Goal: Navigation & Orientation: Go to known website

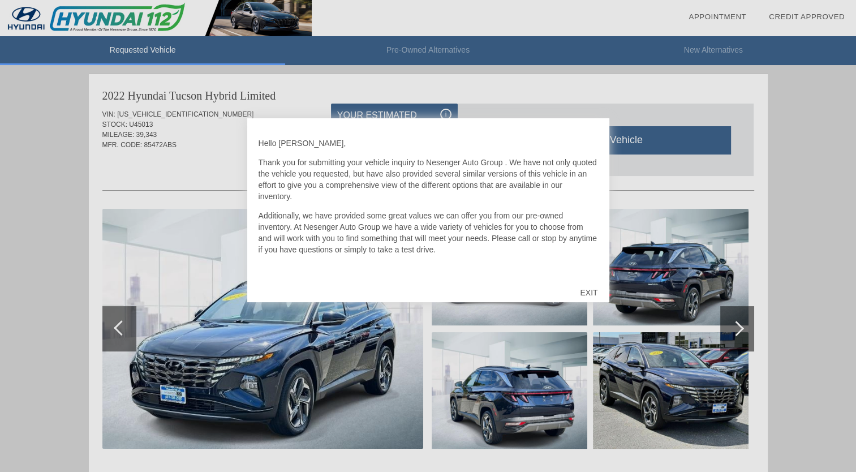
click at [590, 290] on div "EXIT" at bounding box center [588, 292] width 40 height 34
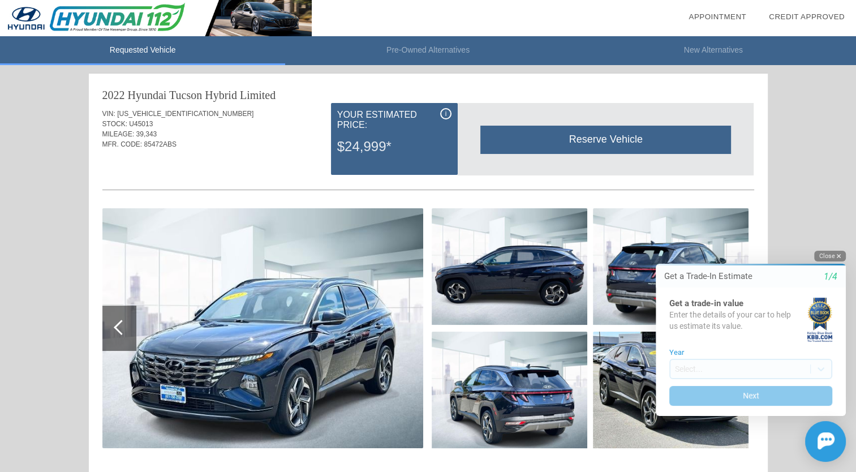
click at [838, 255] on icon "button" at bounding box center [838, 256] width 4 height 6
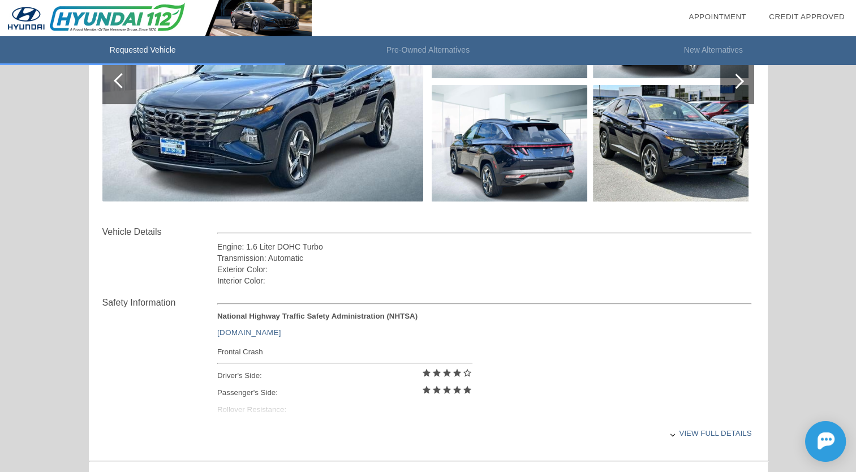
scroll to position [253, 0]
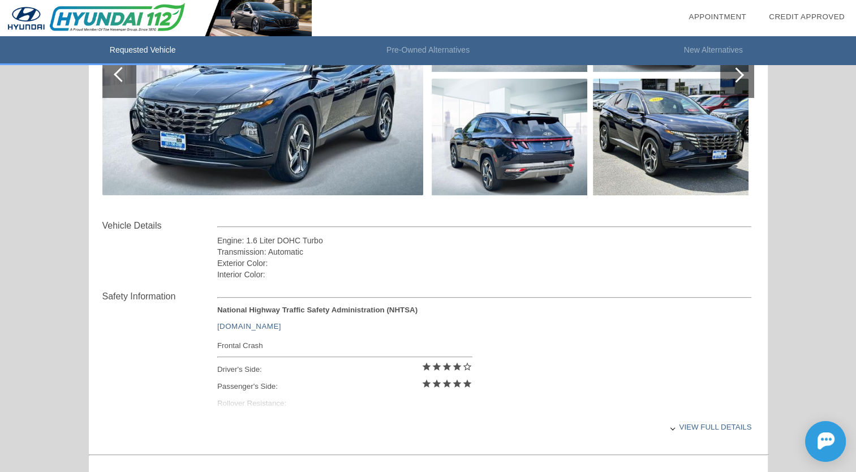
click at [696, 422] on div "View full details" at bounding box center [484, 427] width 534 height 28
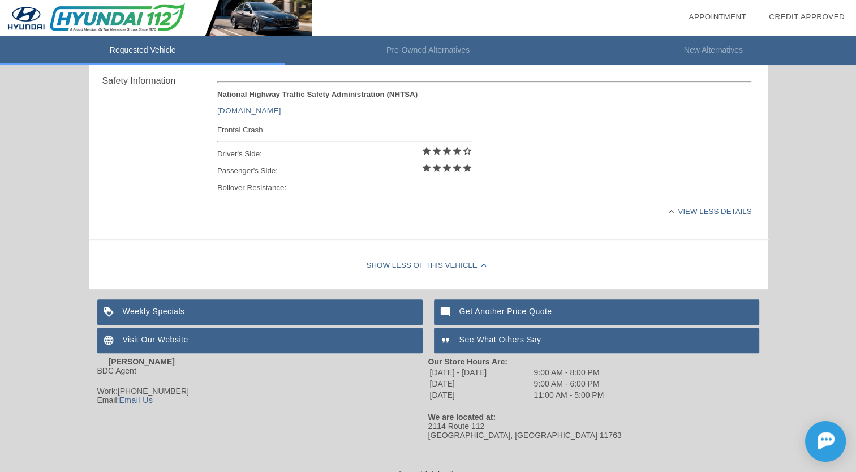
scroll to position [475, 0]
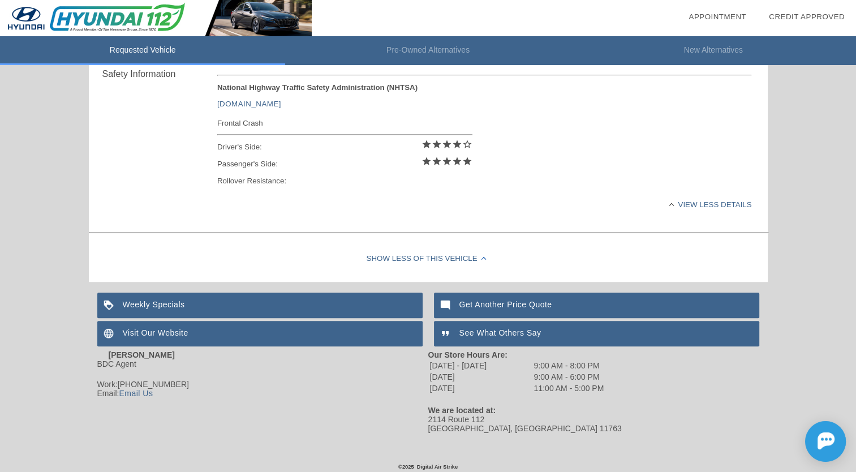
click at [166, 329] on div "Visit Our Website" at bounding box center [259, 333] width 325 height 25
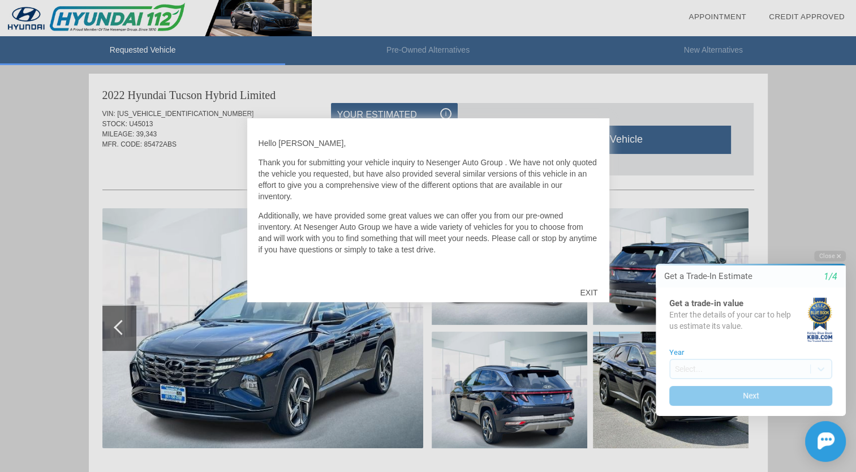
click at [583, 288] on div "EXIT" at bounding box center [588, 292] width 40 height 34
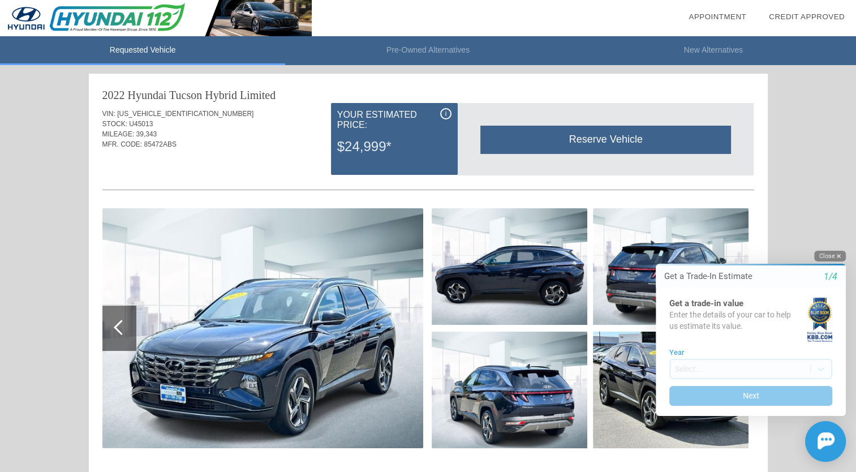
click at [835, 253] on button "Close" at bounding box center [830, 256] width 32 height 11
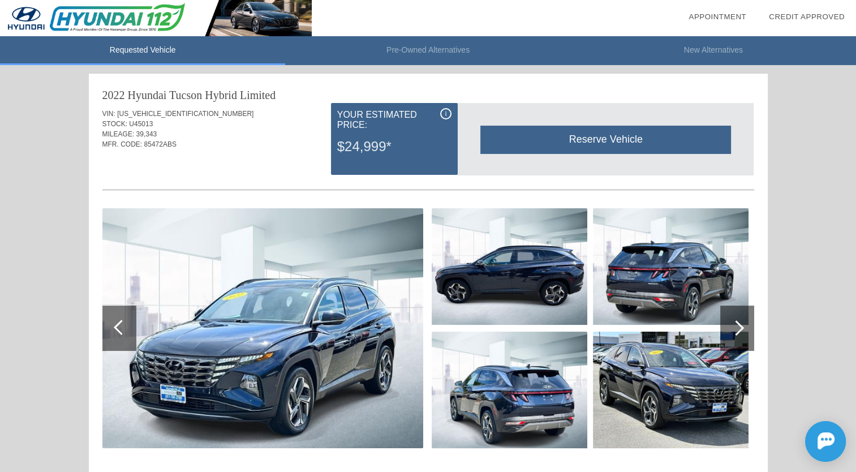
click at [553, 402] on img at bounding box center [510, 389] width 156 height 117
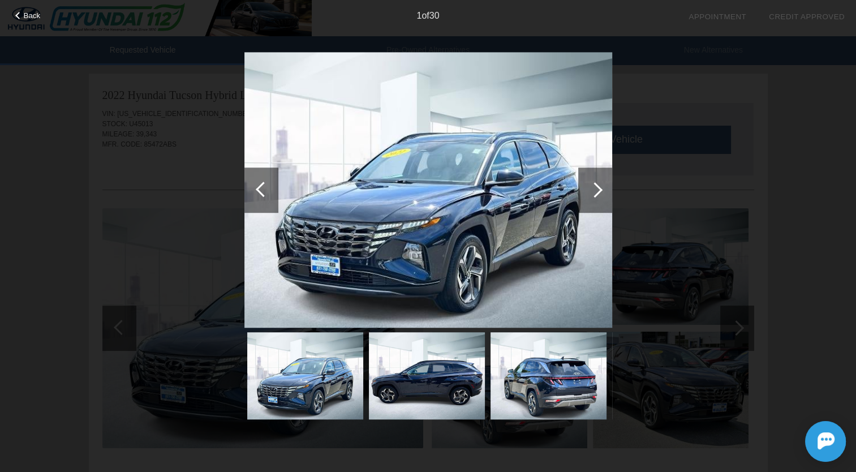
click at [553, 402] on img at bounding box center [548, 375] width 116 height 87
click at [594, 196] on div at bounding box center [594, 189] width 15 height 15
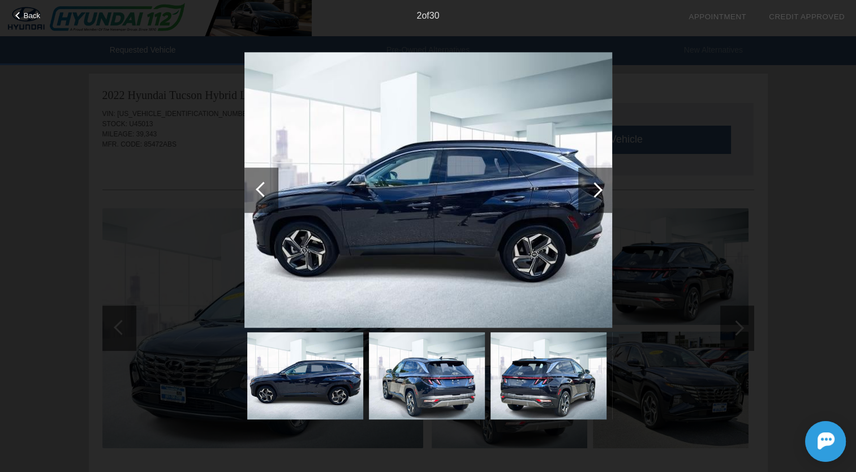
click at [594, 196] on div at bounding box center [594, 189] width 15 height 15
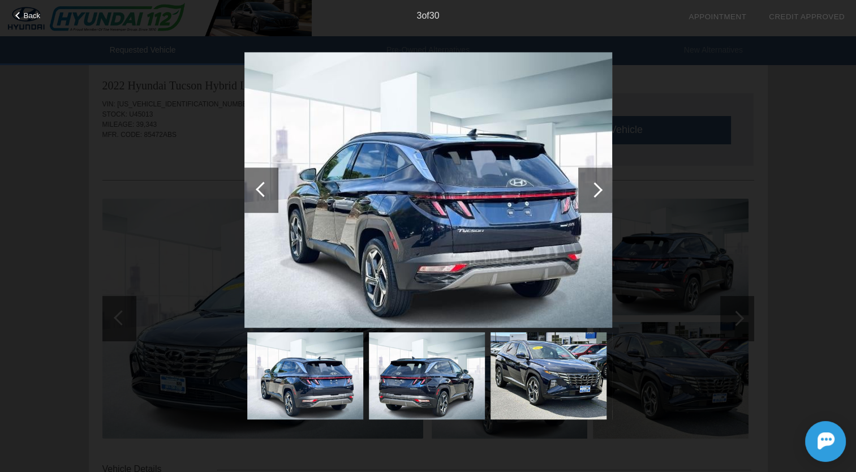
scroll to position [10, 0]
click at [24, 14] on span "Back" at bounding box center [32, 15] width 17 height 8
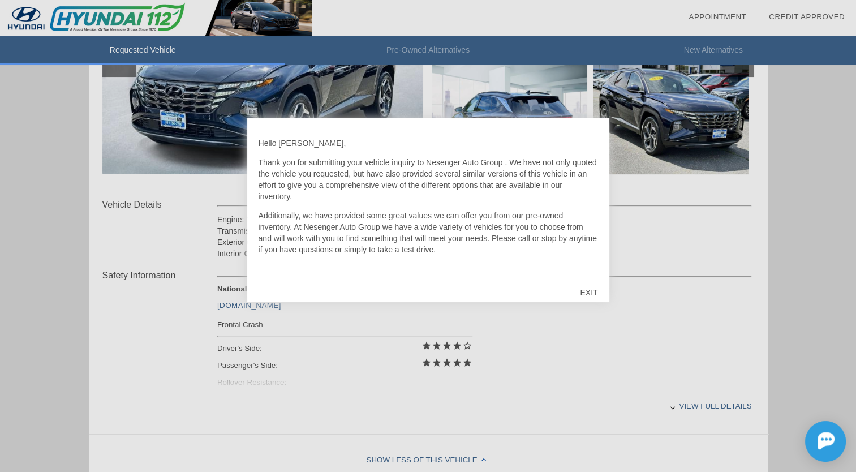
scroll to position [278, 0]
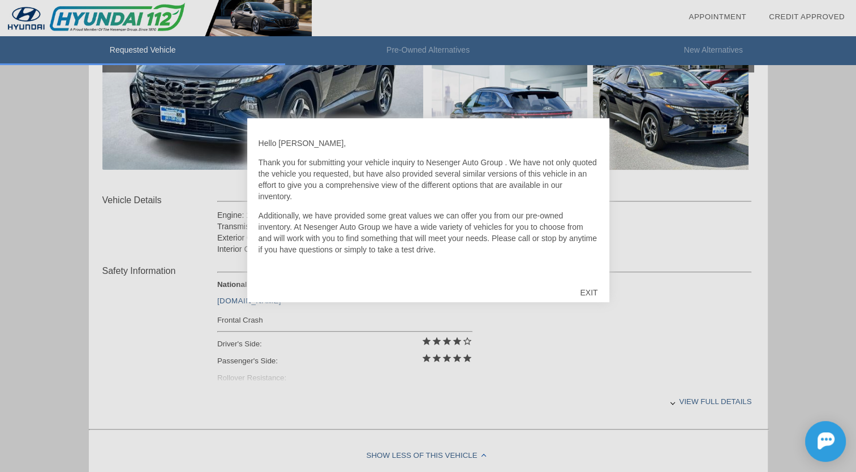
click at [728, 399] on div at bounding box center [428, 236] width 856 height 472
click at [588, 290] on div "EXIT" at bounding box center [588, 292] width 40 height 34
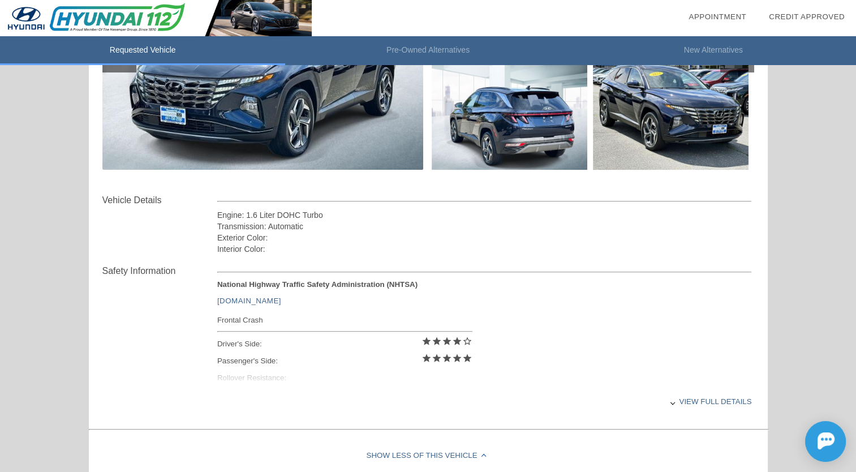
click at [709, 398] on div "View full details" at bounding box center [484, 401] width 534 height 28
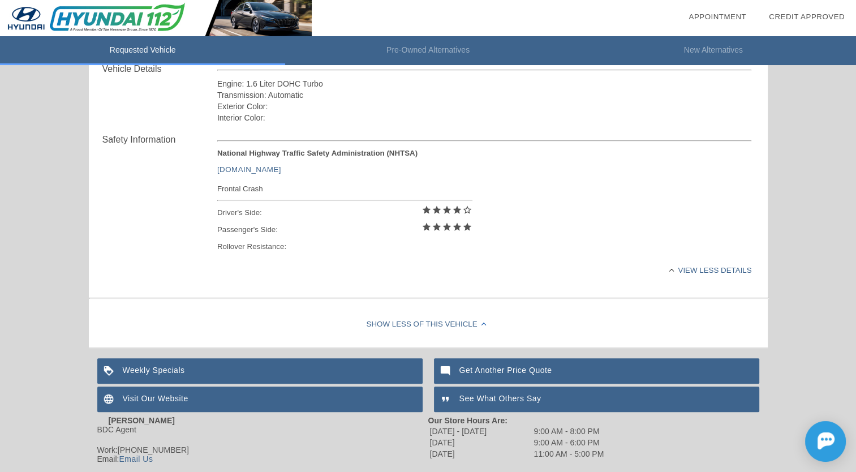
scroll to position [447, 0]
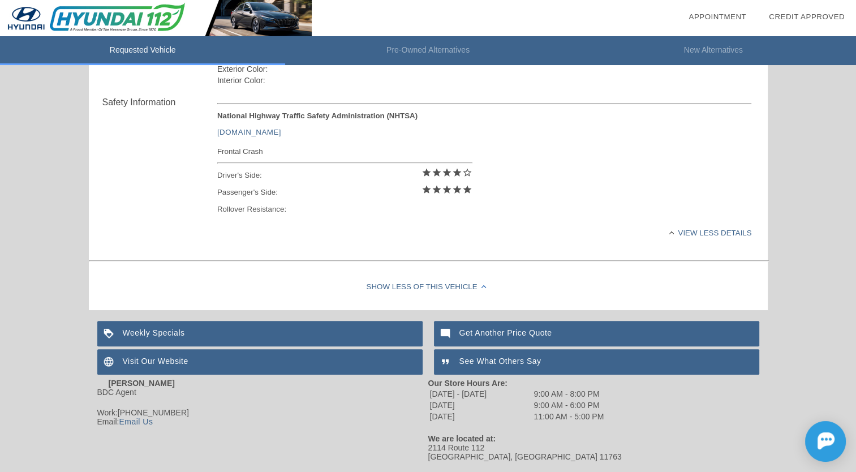
click at [150, 356] on div "Visit Our Website" at bounding box center [259, 361] width 325 height 25
